Goal: Task Accomplishment & Management: Manage account settings

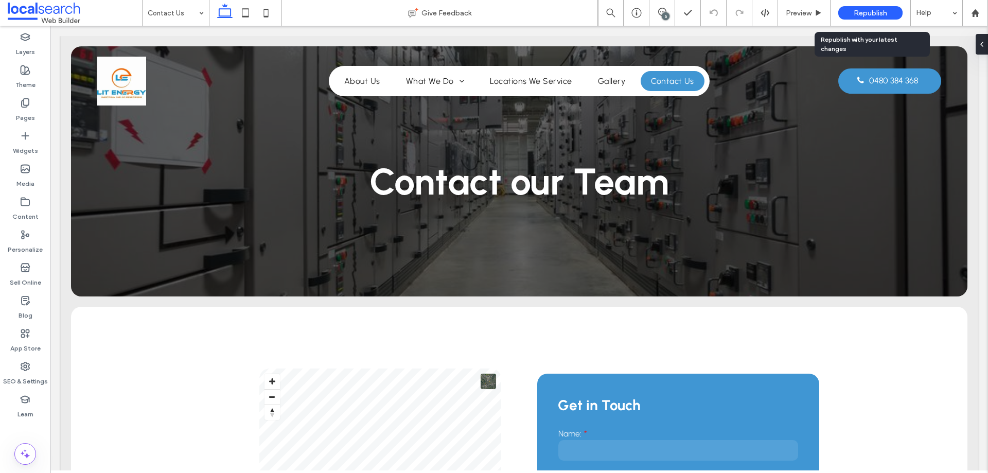
click at [862, 12] on span "Republish" at bounding box center [869, 13] width 33 height 9
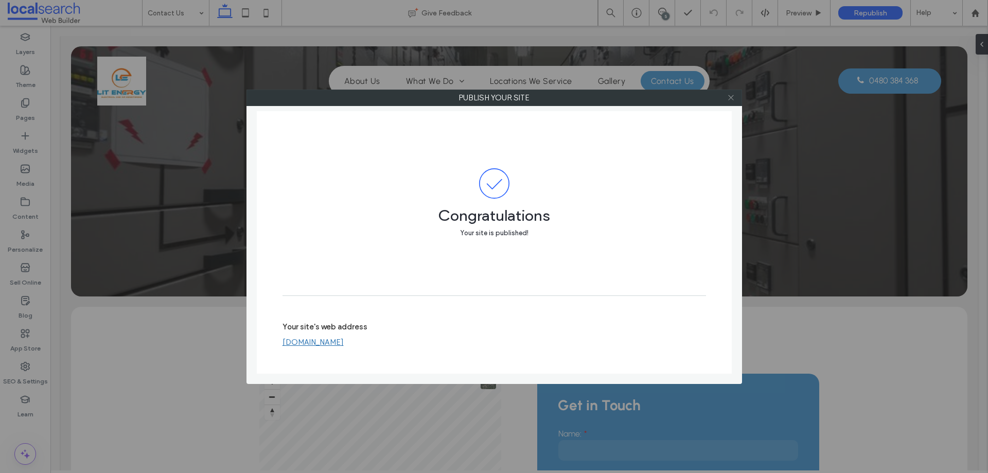
click at [729, 95] on icon at bounding box center [731, 98] width 8 height 8
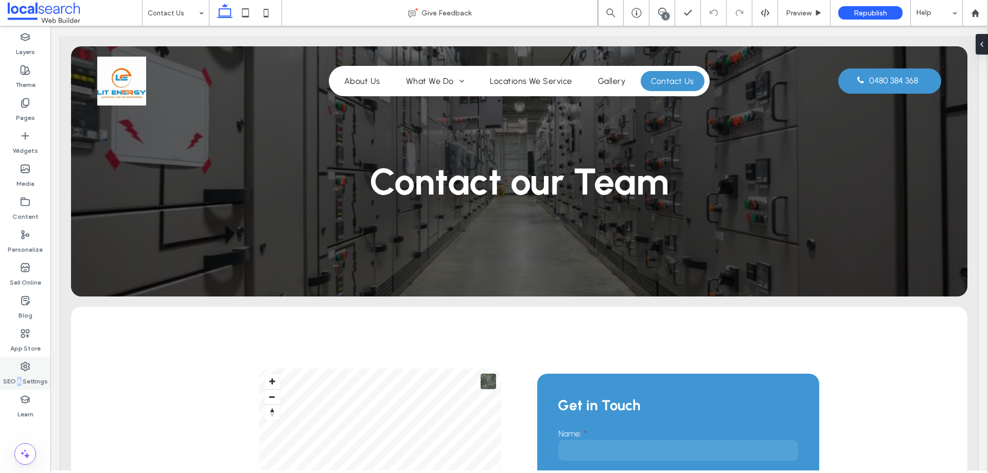
click at [21, 374] on label "SEO & Settings" at bounding box center [25, 378] width 45 height 14
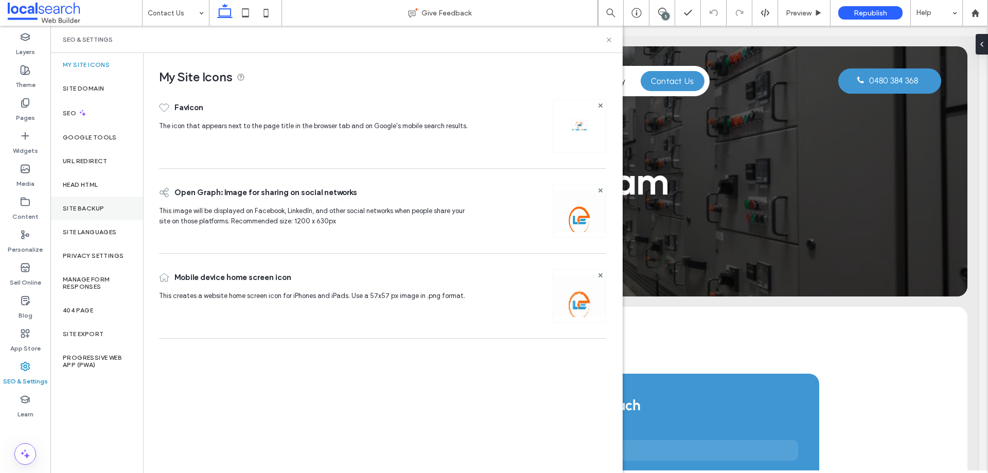
click at [102, 203] on div "Site Backup" at bounding box center [96, 208] width 93 height 24
